Goal: Navigation & Orientation: Find specific page/section

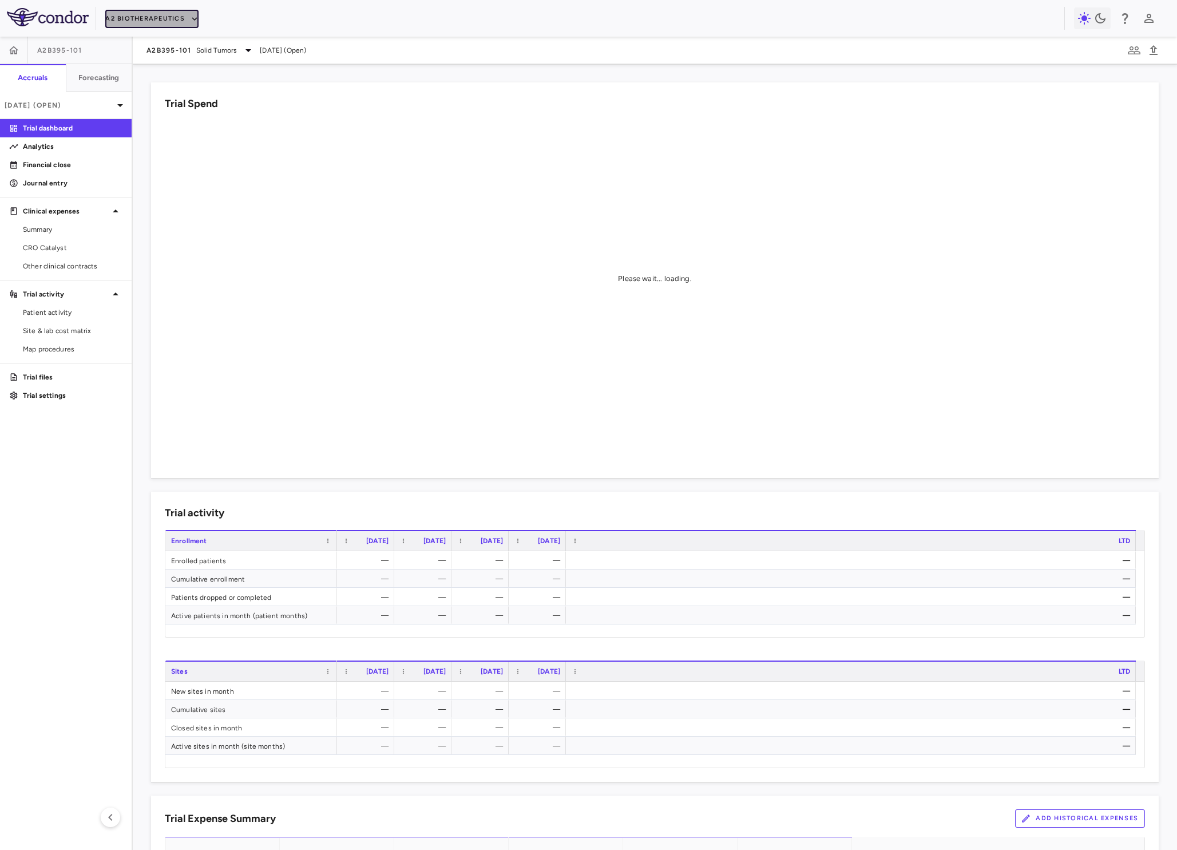
click at [116, 19] on button "A2 Biotherapeutics" at bounding box center [151, 19] width 93 height 18
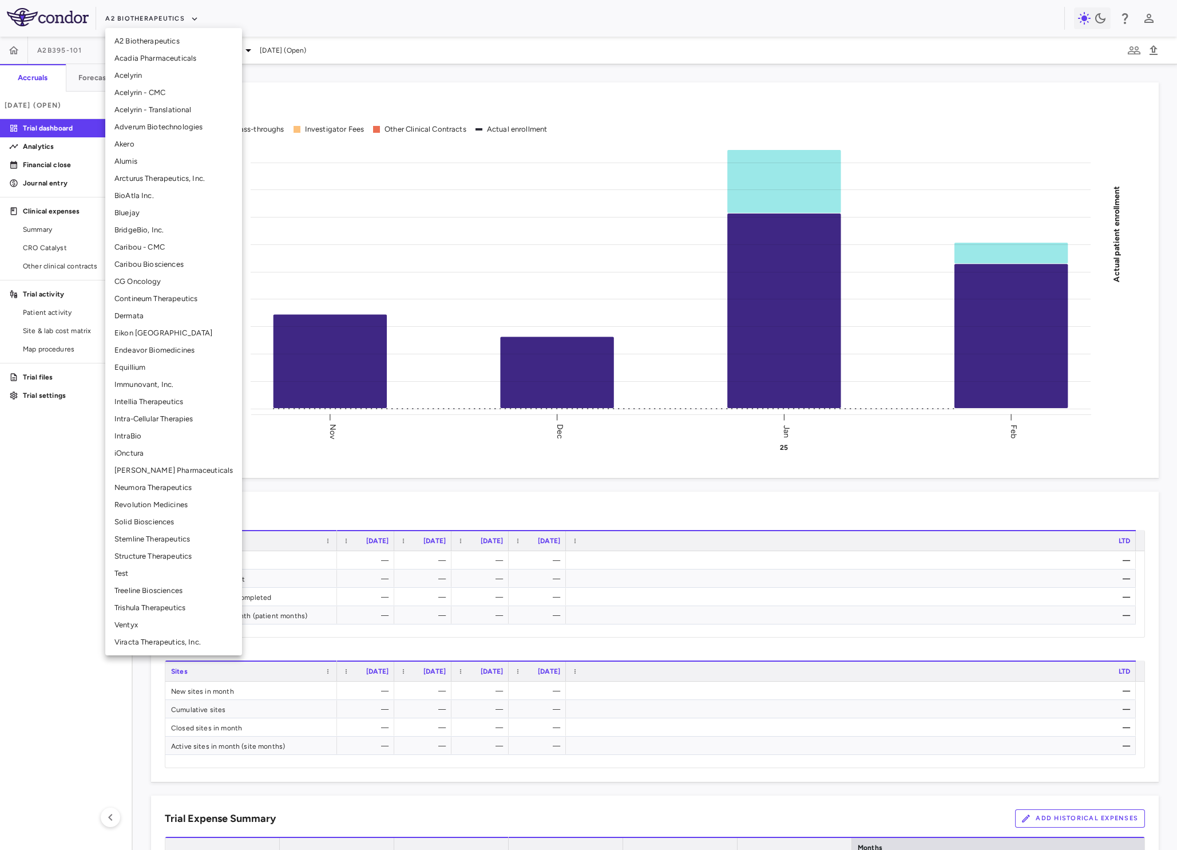
click at [120, 567] on li "Test" at bounding box center [173, 573] width 137 height 17
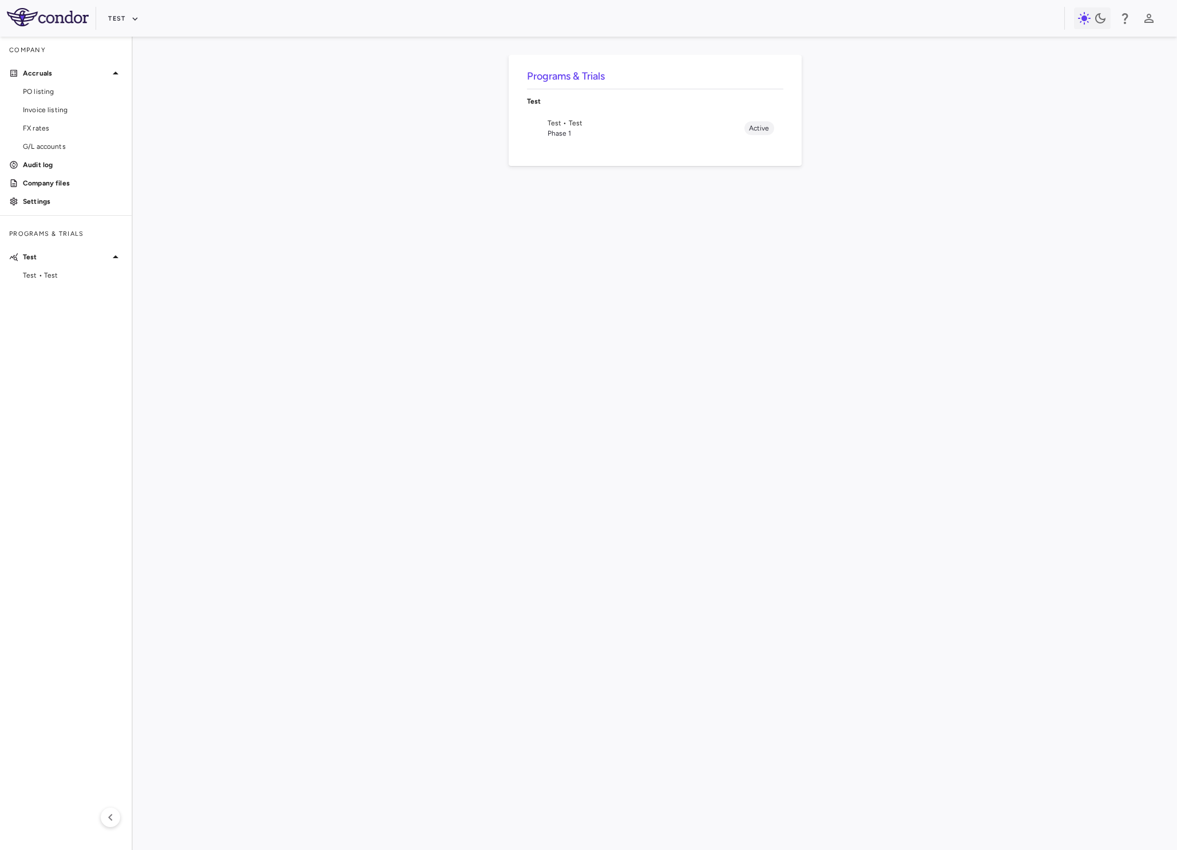
click at [580, 125] on span "Test • Test" at bounding box center [646, 123] width 197 height 10
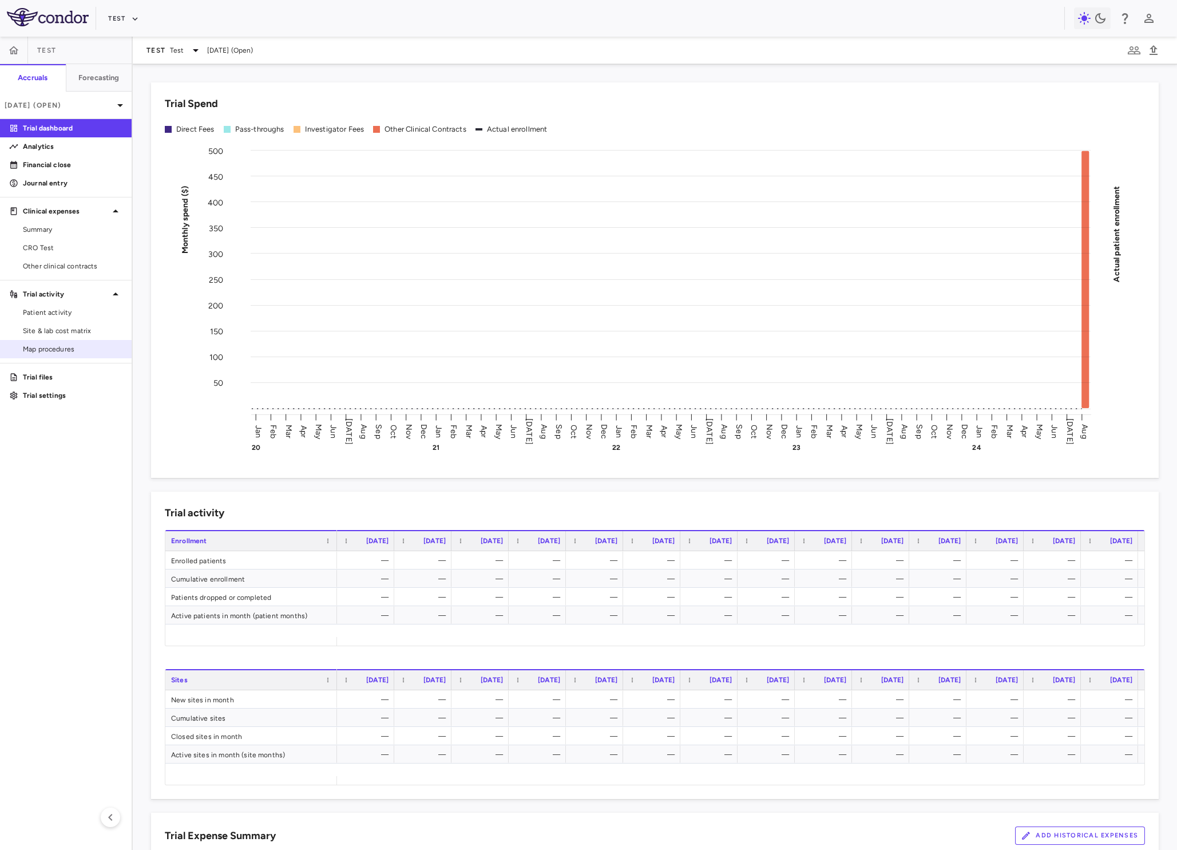
click at [68, 352] on span "Map procedures" at bounding box center [73, 349] width 100 height 10
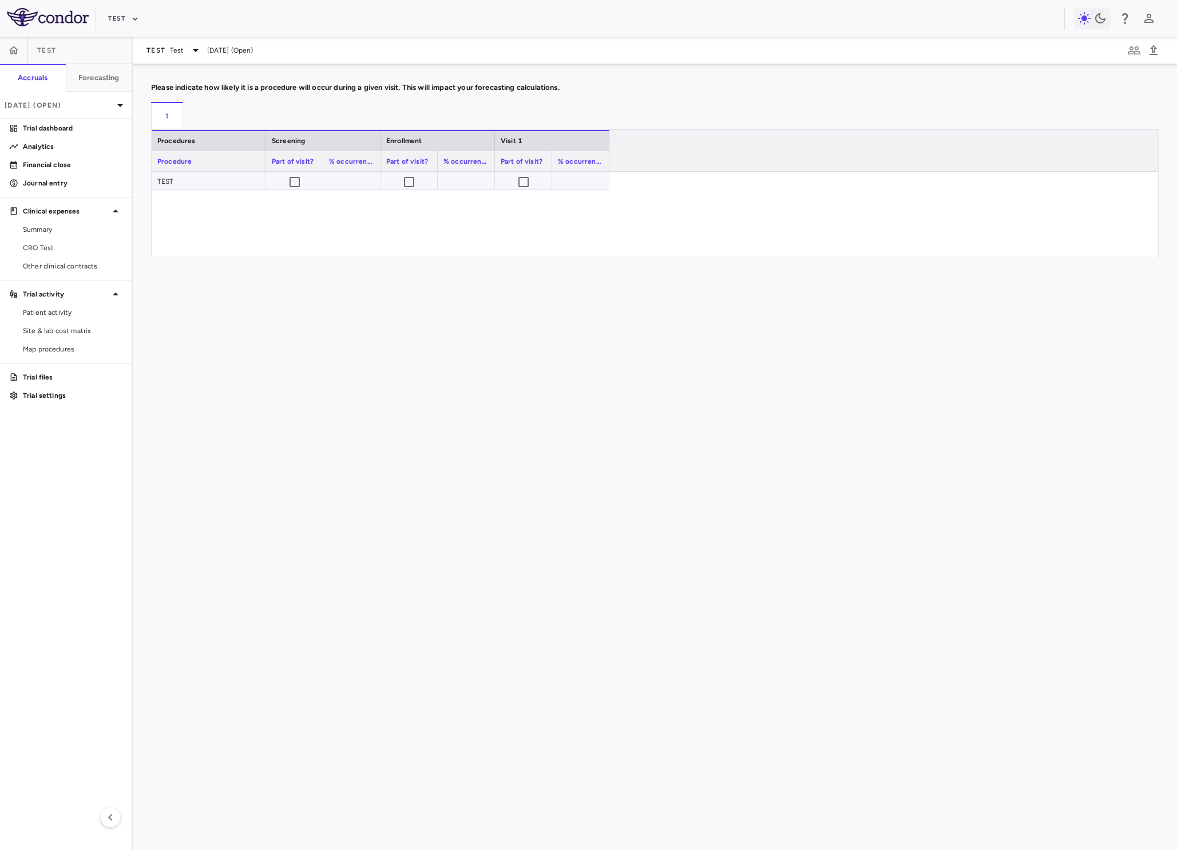
click at [201, 180] on div "TEST" at bounding box center [209, 181] width 114 height 18
click at [256, 30] on div "Test" at bounding box center [588, 18] width 1177 height 37
click at [191, 46] on icon at bounding box center [196, 50] width 14 height 14
click at [327, 33] on div at bounding box center [588, 425] width 1177 height 850
